Goal: Complete application form

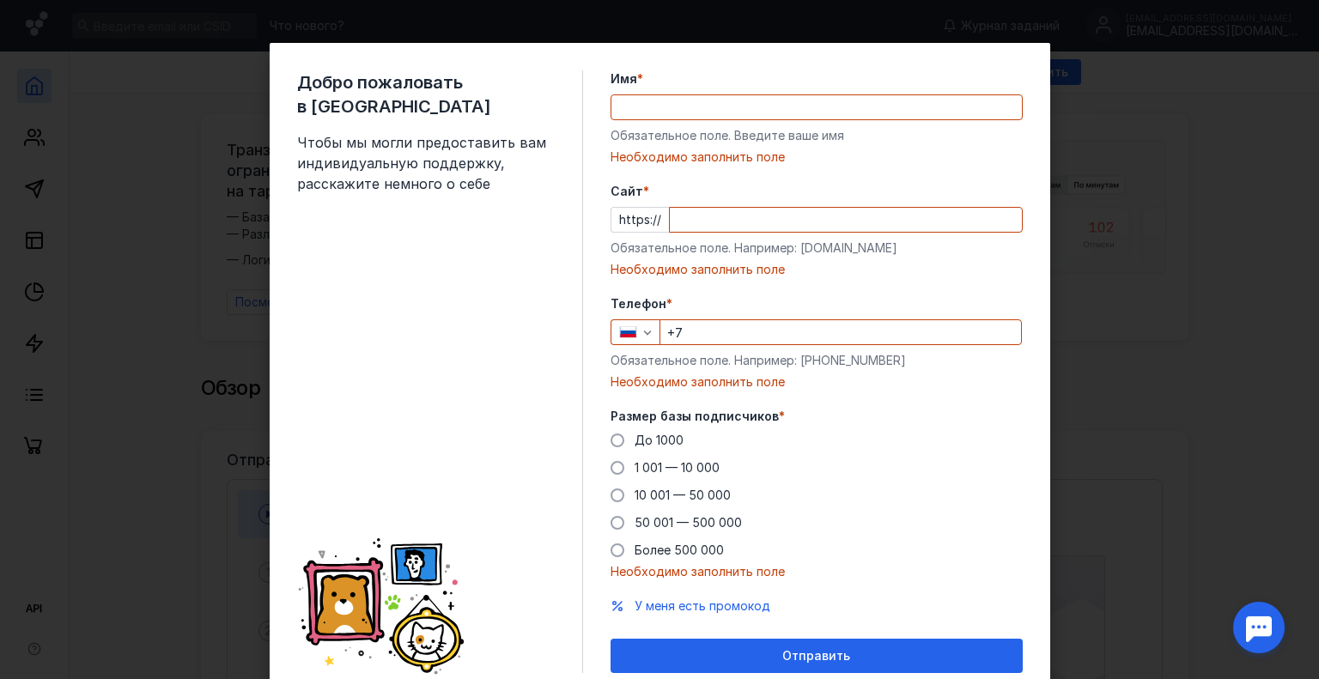
click at [688, 116] on input "Имя *" at bounding box center [816, 107] width 410 height 24
click at [676, 105] on input "Имя *" at bounding box center [816, 107] width 410 height 24
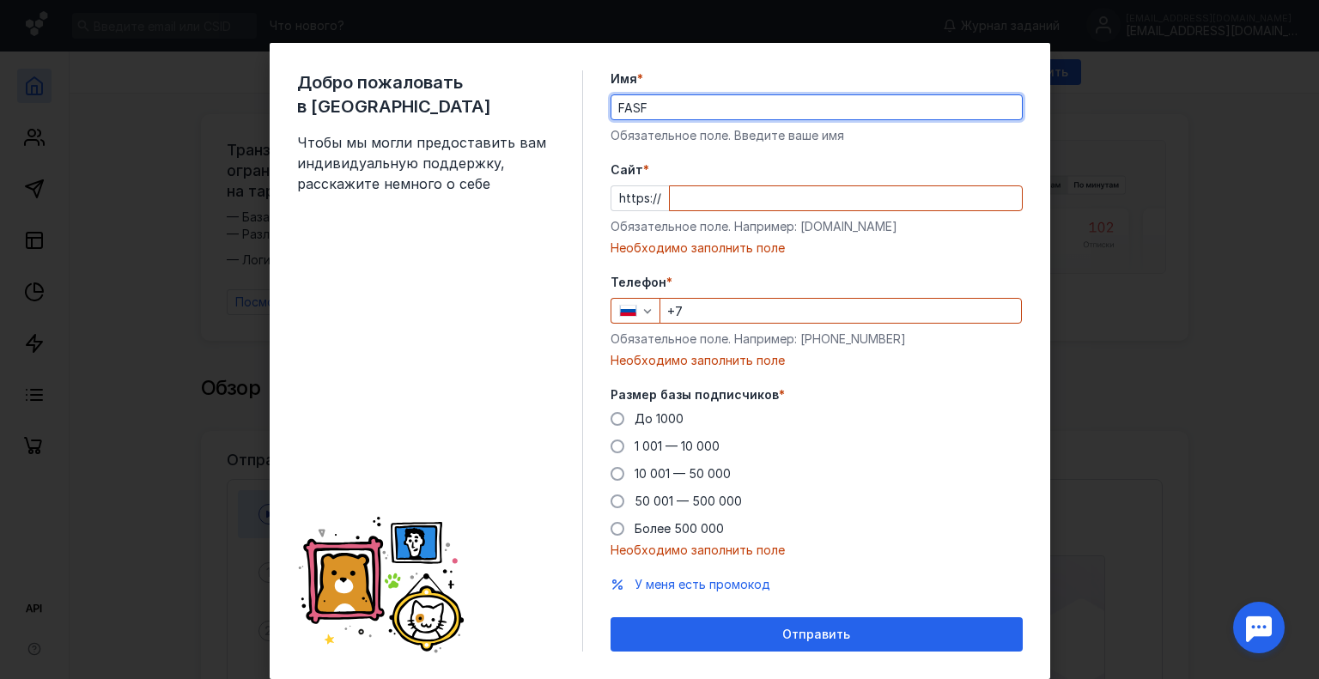
type input "FASF"
click at [690, 197] on input "Cайт *" at bounding box center [846, 198] width 352 height 24
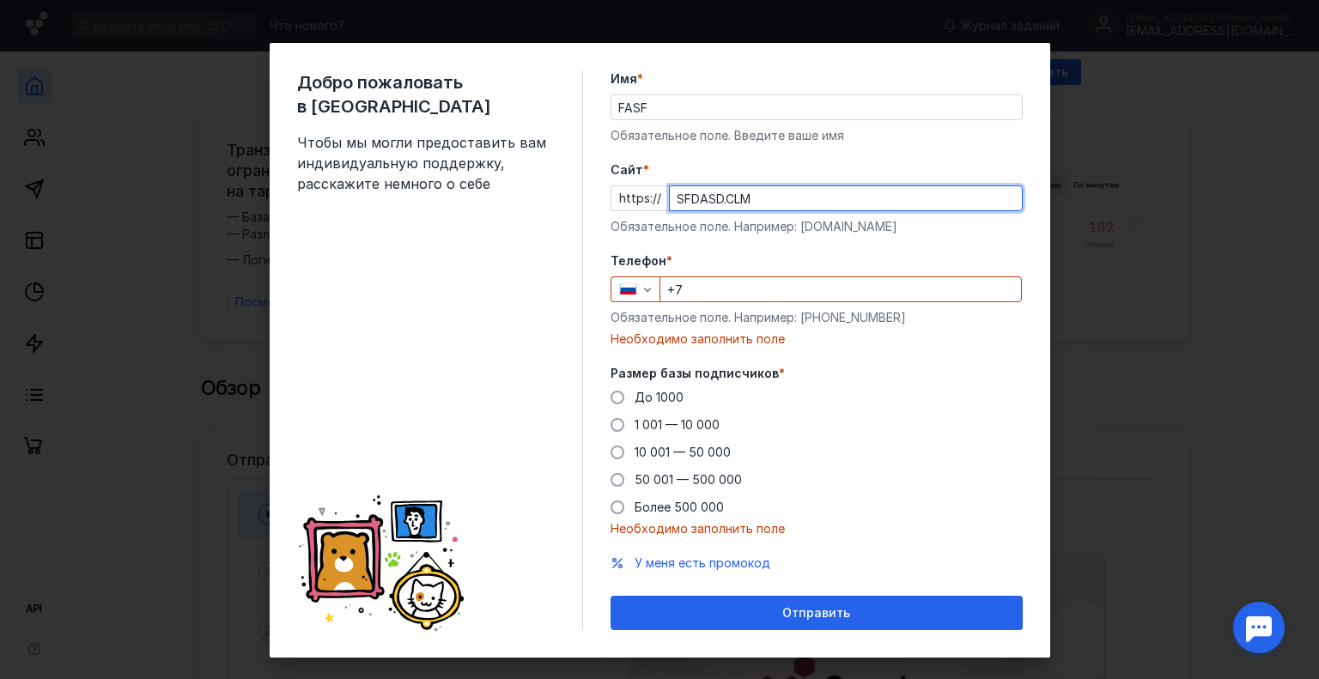
type input "SFDASD.CLM"
click at [706, 282] on input "+7" at bounding box center [840, 289] width 361 height 24
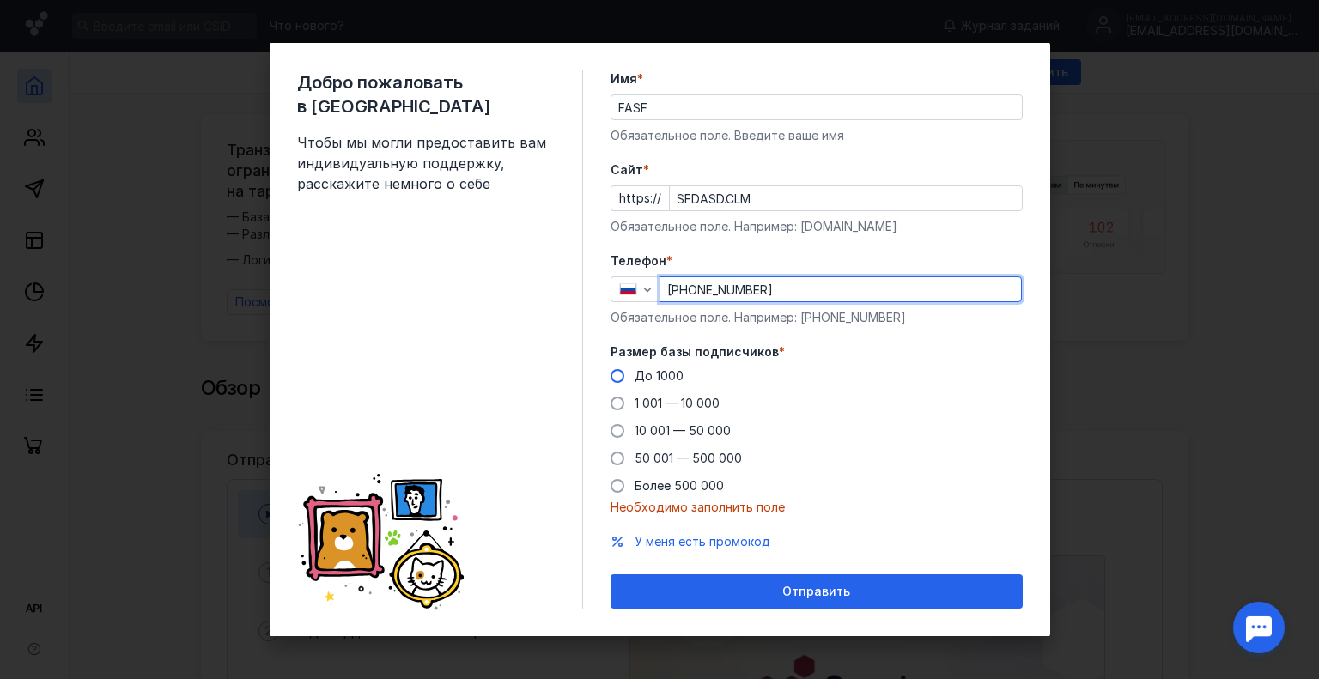
type input "[PHONE_NUMBER]"
click at [626, 373] on label "До 1000" at bounding box center [646, 375] width 73 height 17
click at [0, 0] on input "До 1000" at bounding box center [0, 0] width 0 height 0
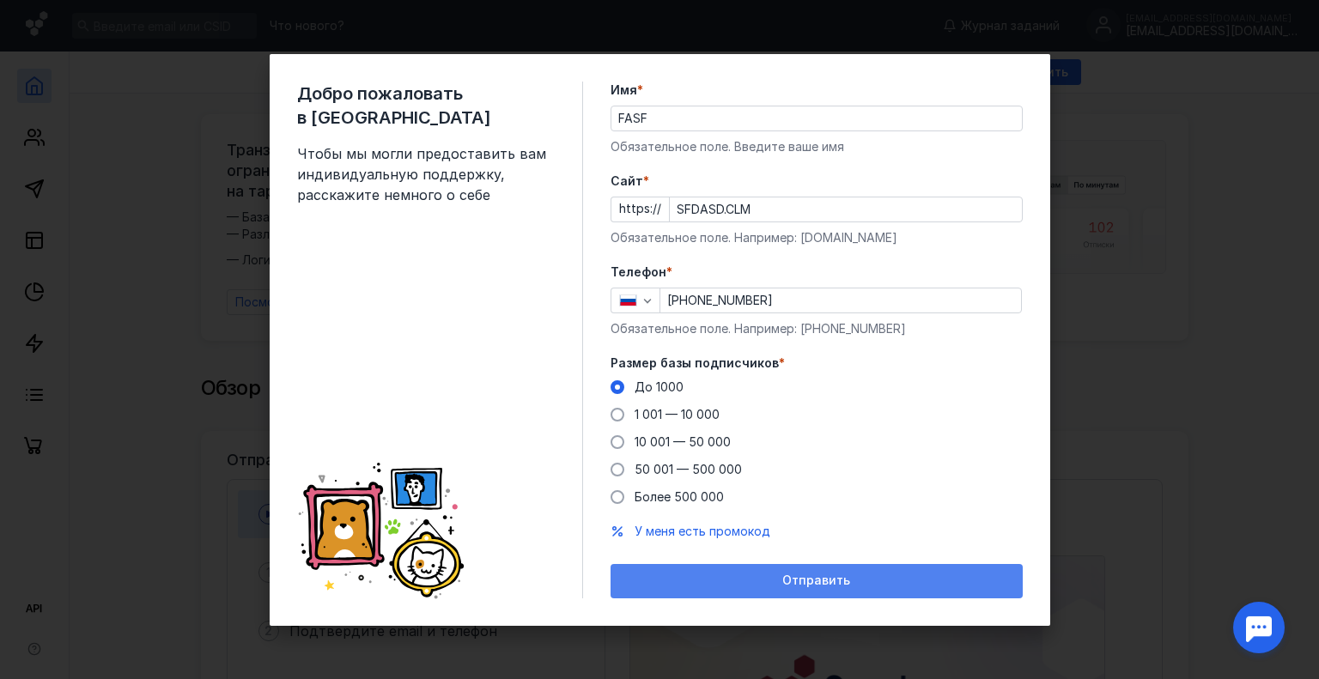
click at [707, 583] on div "Отправить" at bounding box center [816, 580] width 395 height 15
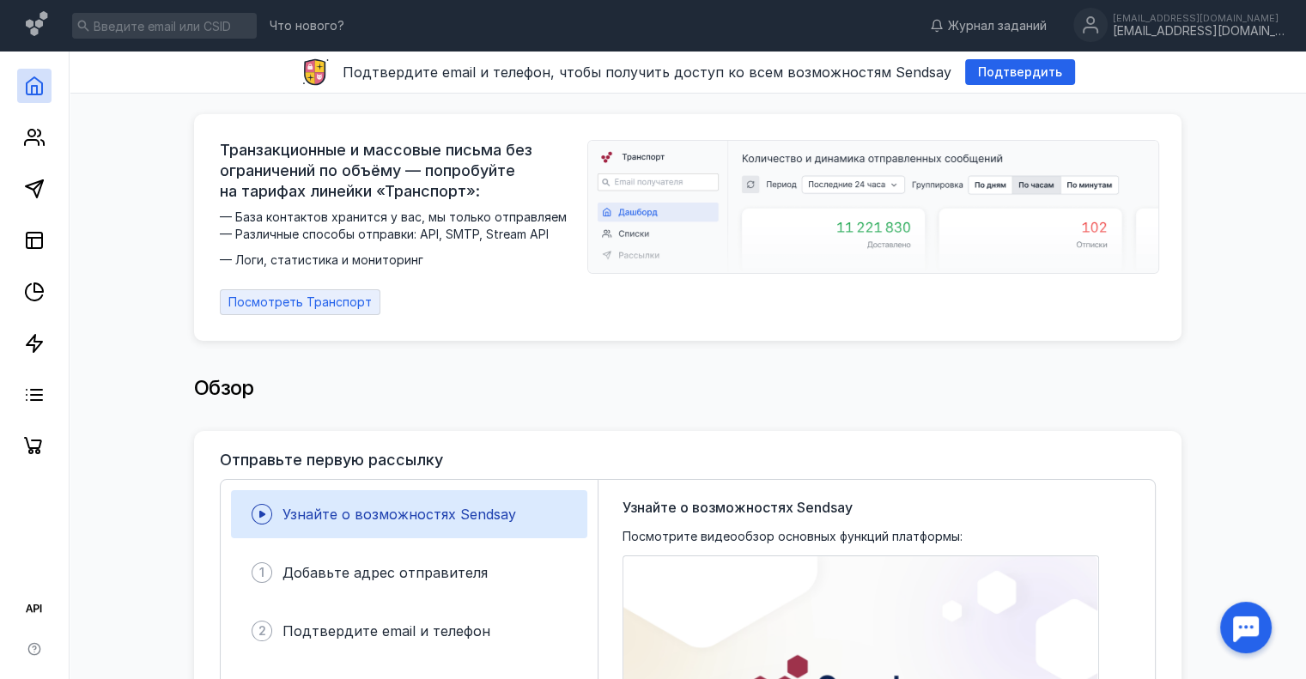
click at [312, 298] on span "Посмотреть Транспорт" at bounding box center [299, 302] width 143 height 15
